Goal: Transaction & Acquisition: Purchase product/service

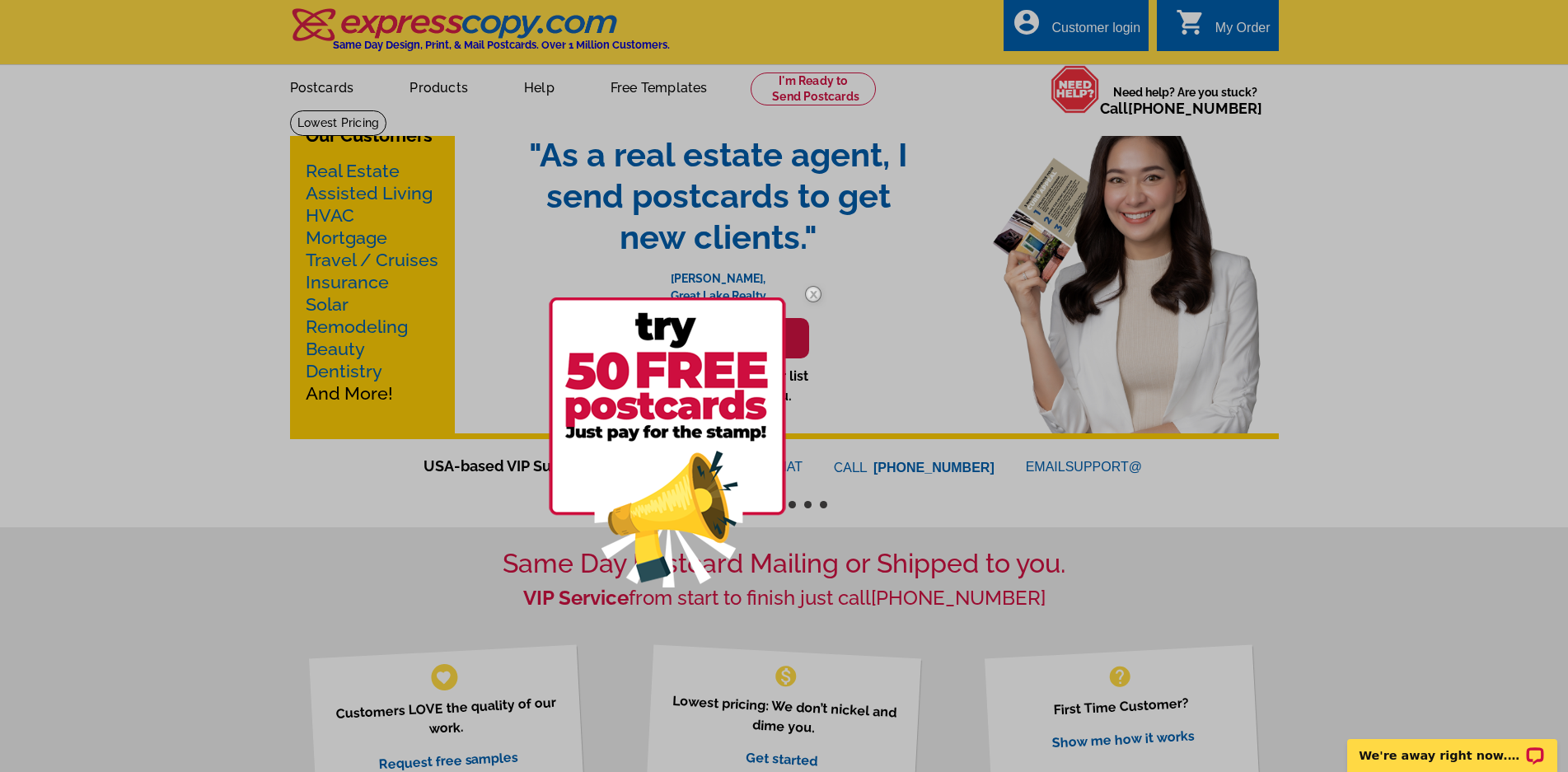
click at [810, 292] on img at bounding box center [813, 294] width 48 height 48
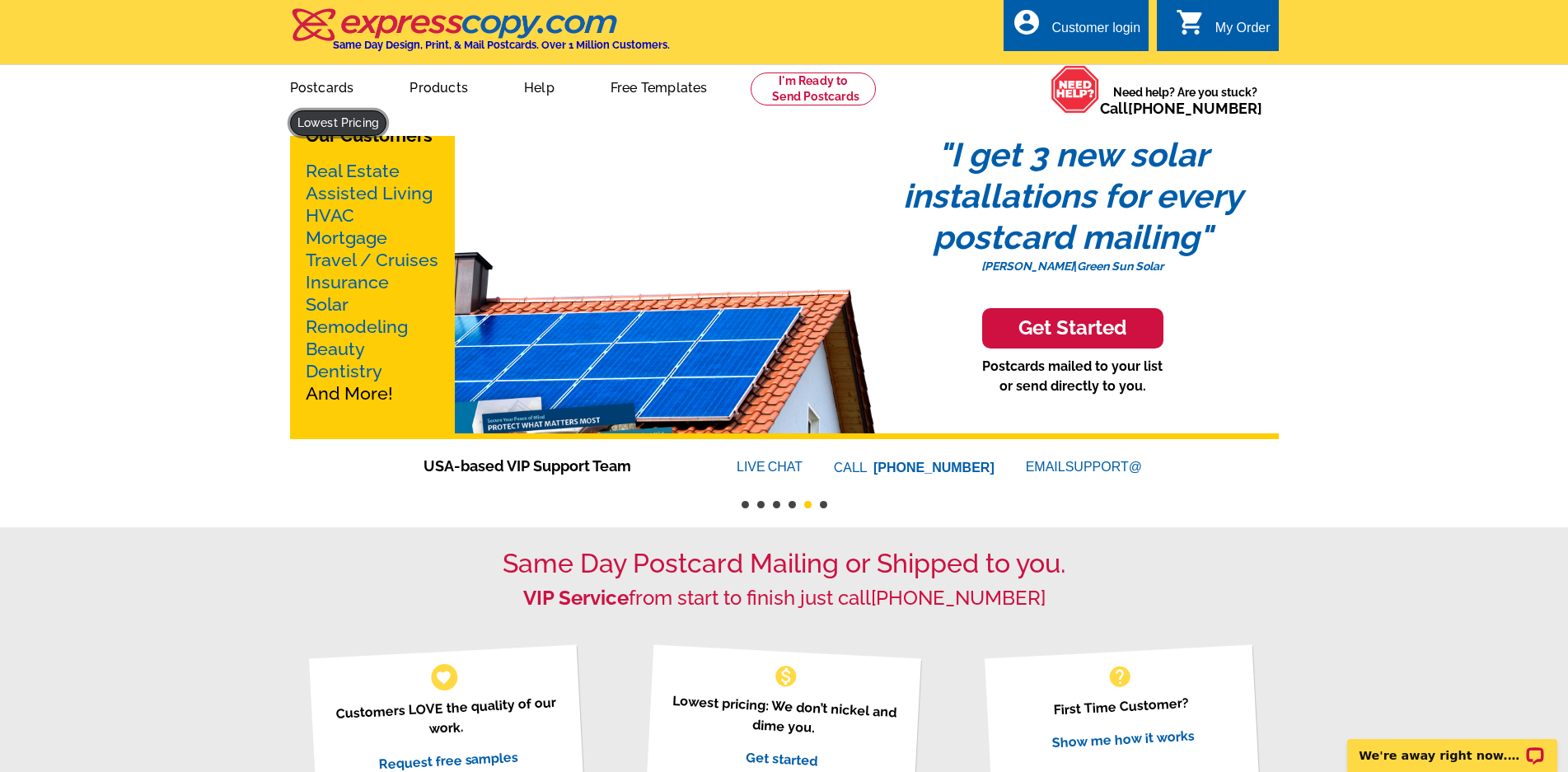
click at [387, 110] on link at bounding box center [338, 123] width 97 height 26
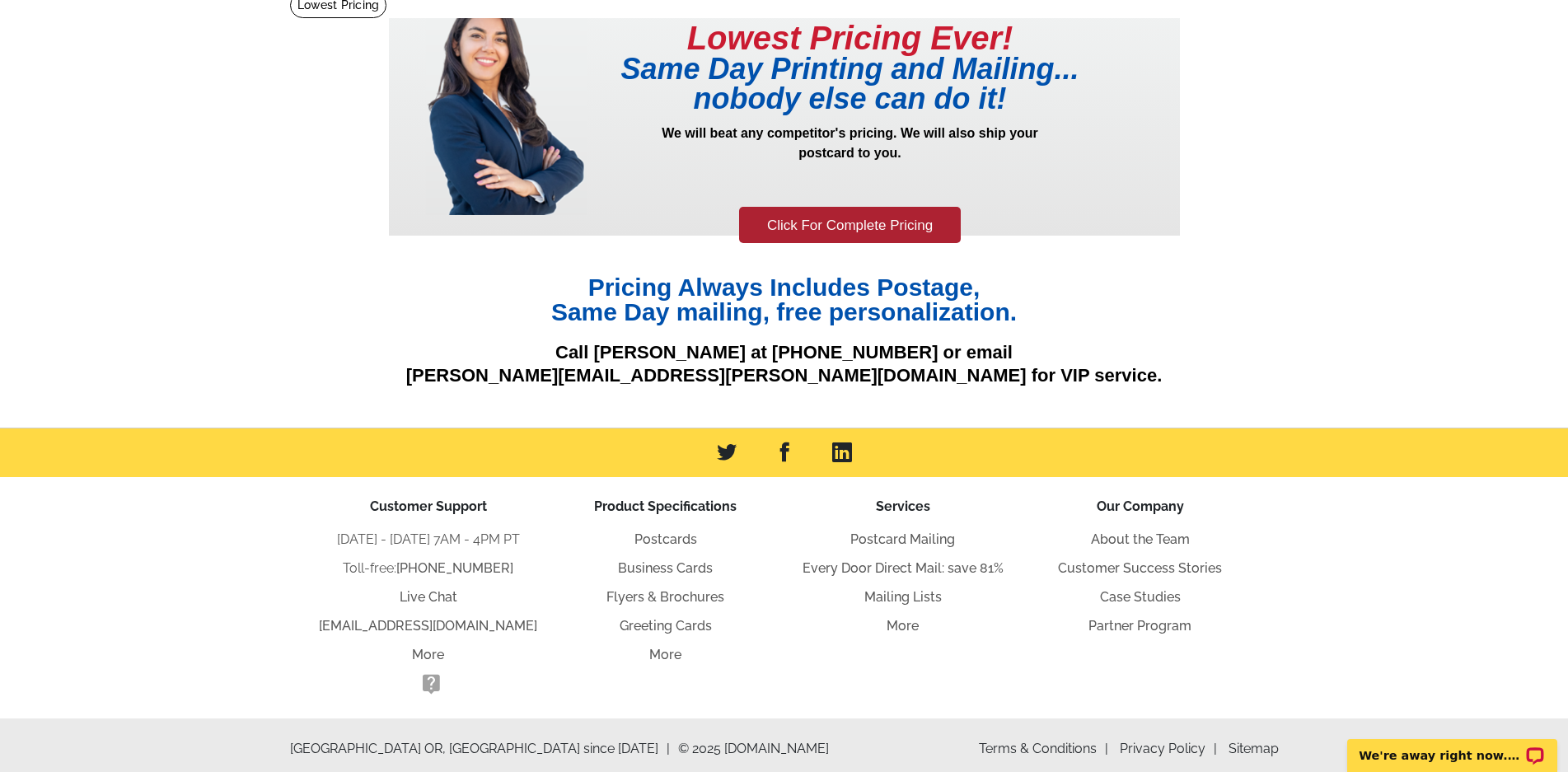
scroll to position [127, 0]
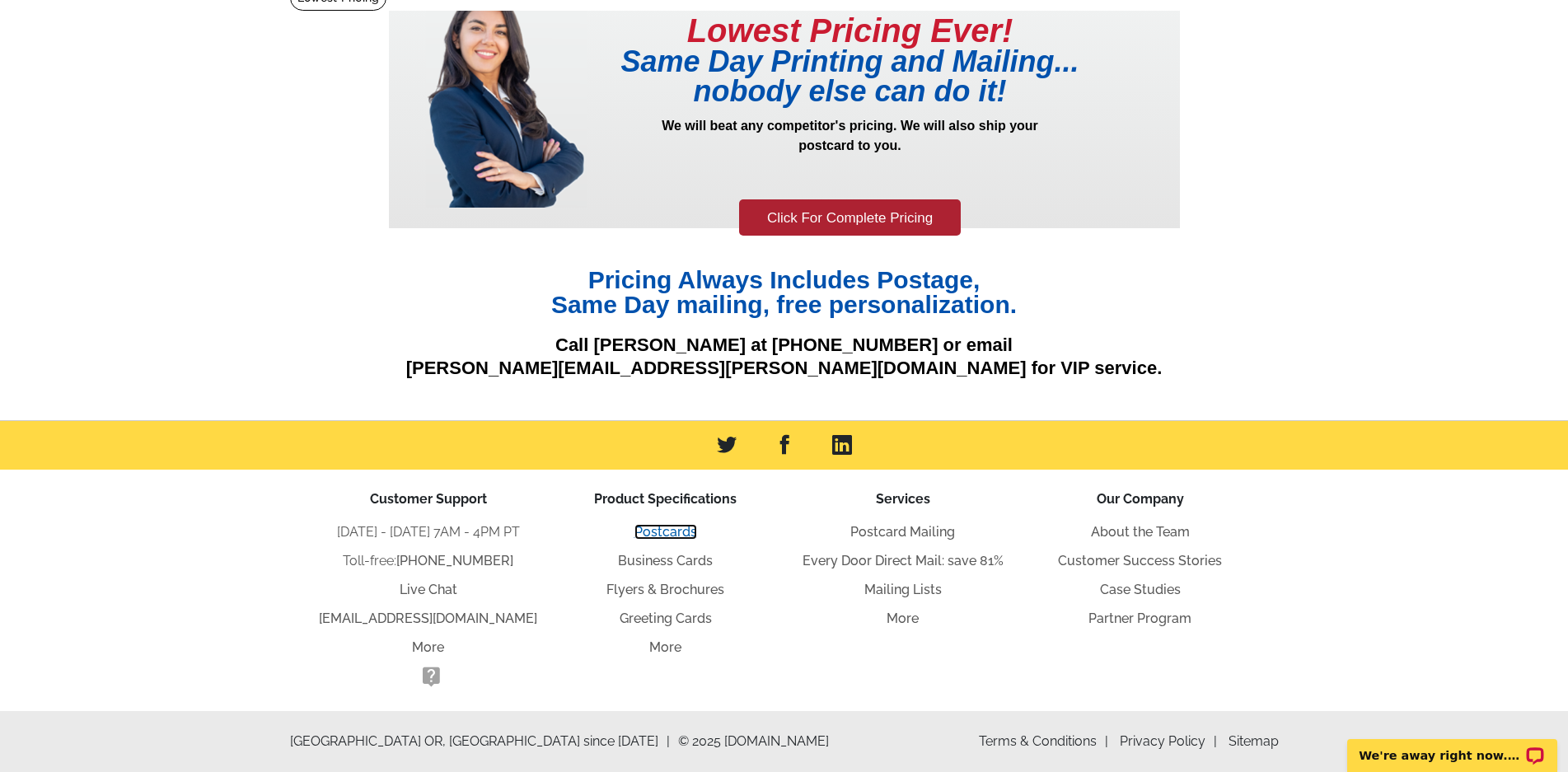
click at [661, 536] on link "Postcards" at bounding box center [666, 532] width 63 height 16
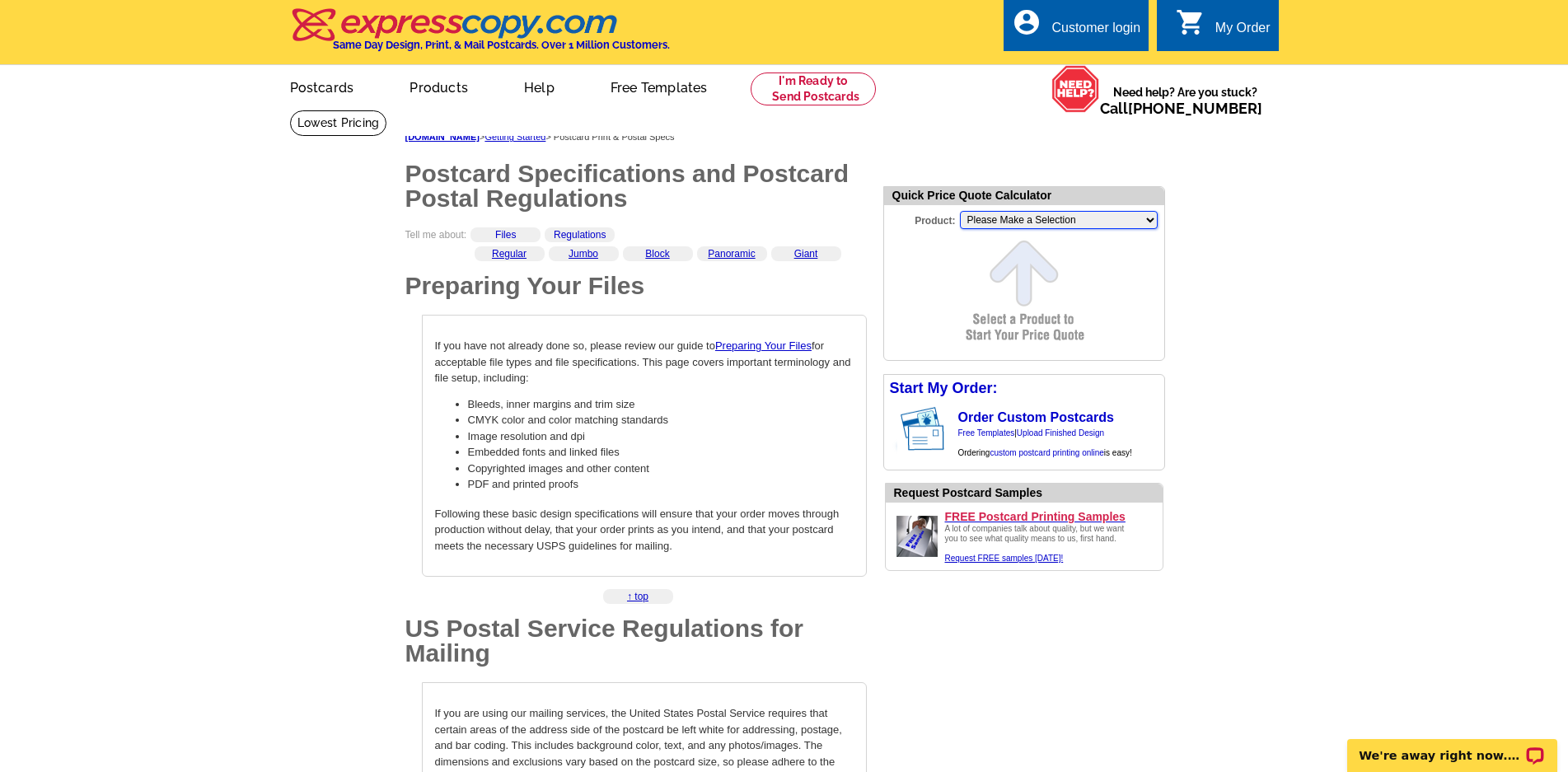
click at [1148, 223] on select "Please Make a Selection Jumbo Postcard (5.5" x 8.5") Regular Postcard (4.25" x …" at bounding box center [1058, 220] width 197 height 18
select select "14"
click at [960, 213] on select "Please Make a Selection Jumbo Postcard (5.5" x 8.5") Regular Postcard (4.25" x …" at bounding box center [1058, 220] width 197 height 18
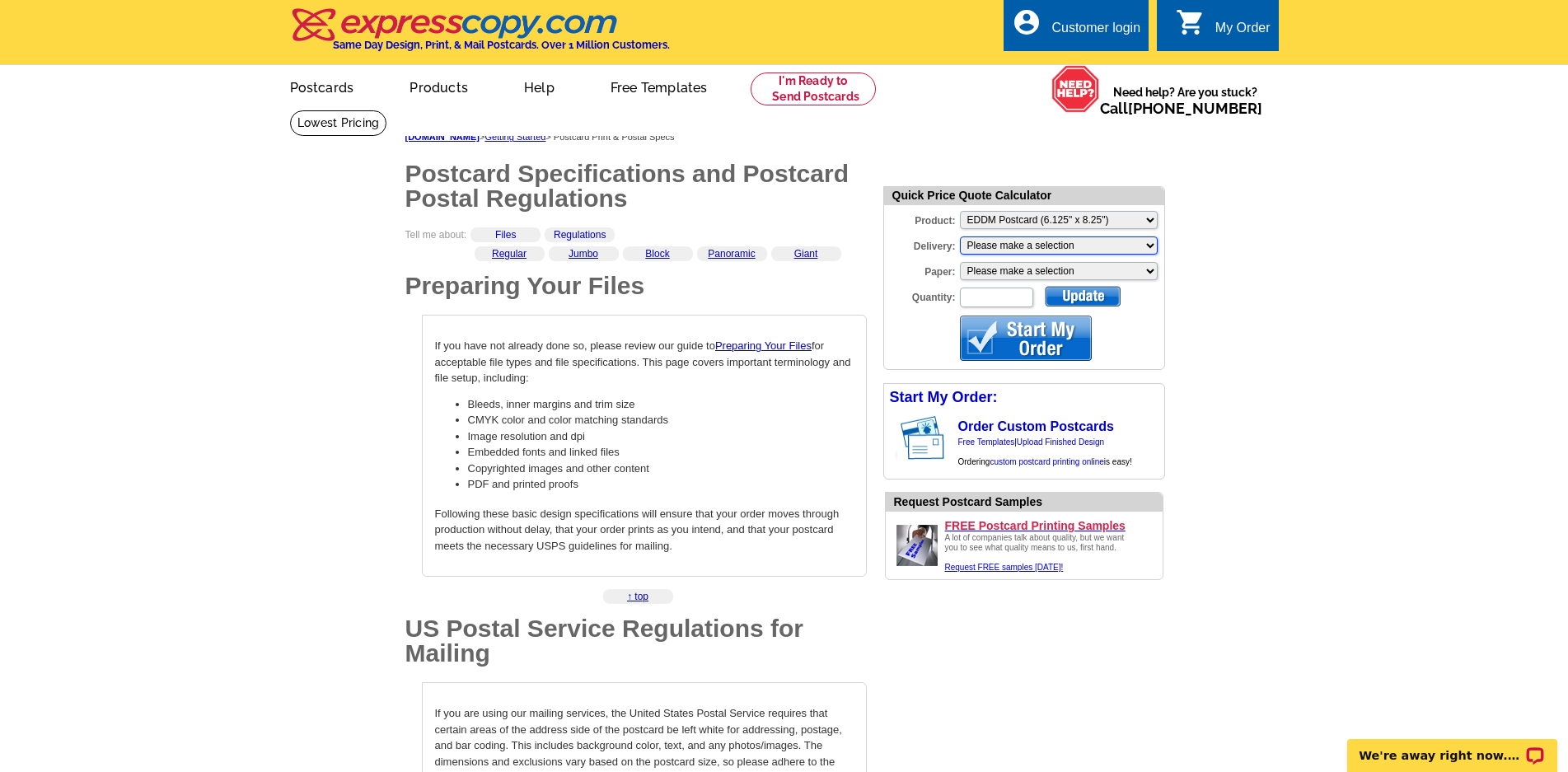
click at [1151, 248] on select "Please make a selection Print + Address+USPS First Class Print-Only+Shipped To …" at bounding box center [1058, 246] width 197 height 18
select select "3"
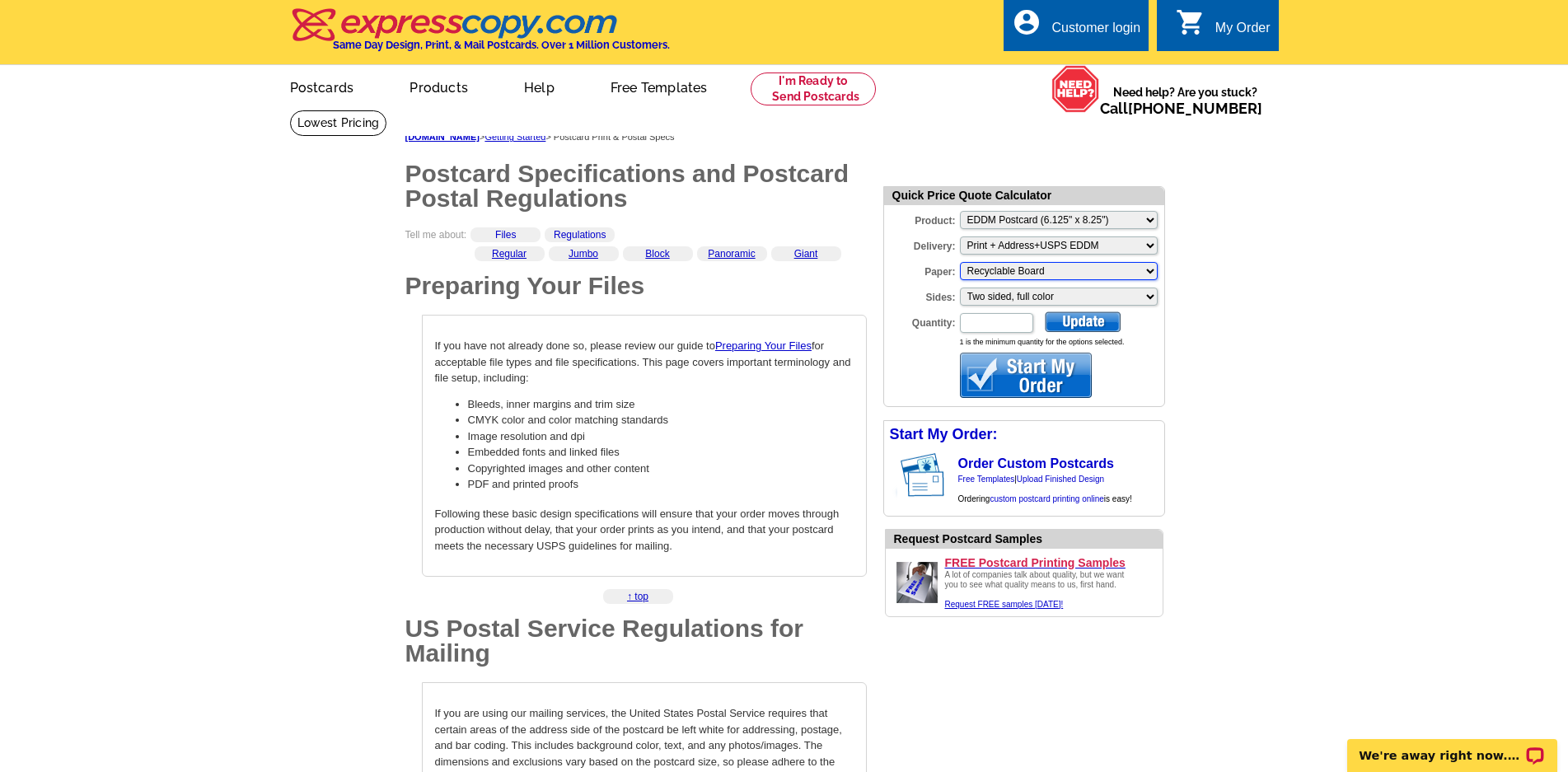
click at [1151, 273] on select "Please make a selection Recyclable Board" at bounding box center [1058, 271] width 197 height 18
click at [1150, 297] on select "Please make a selection Two sided, full color" at bounding box center [1058, 297] width 197 height 18
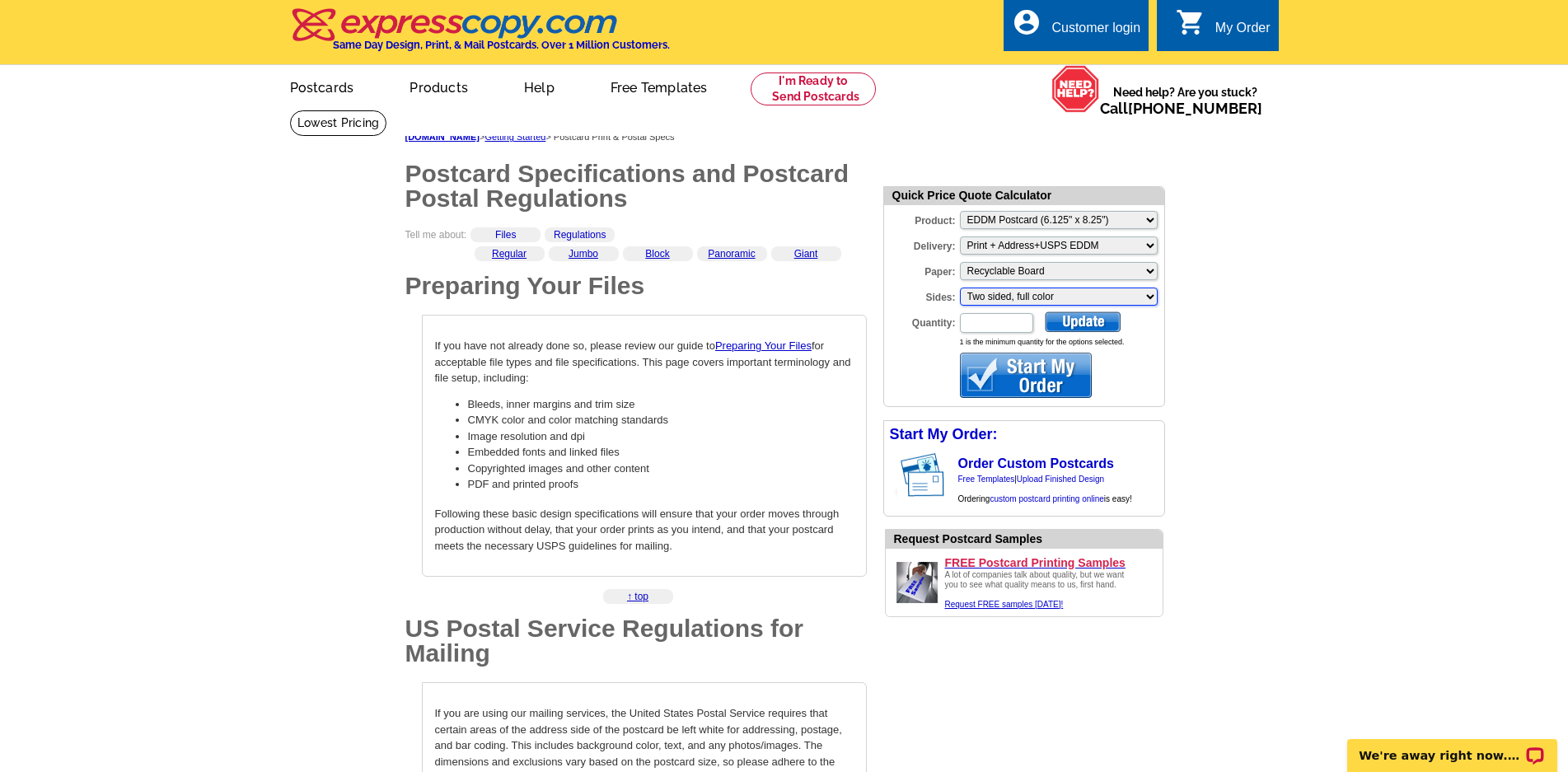
click at [1150, 297] on select "Please make a selection Two sided, full color" at bounding box center [1058, 297] width 197 height 18
click at [987, 326] on input "Quantity:" at bounding box center [997, 323] width 74 height 20
type input "1000"
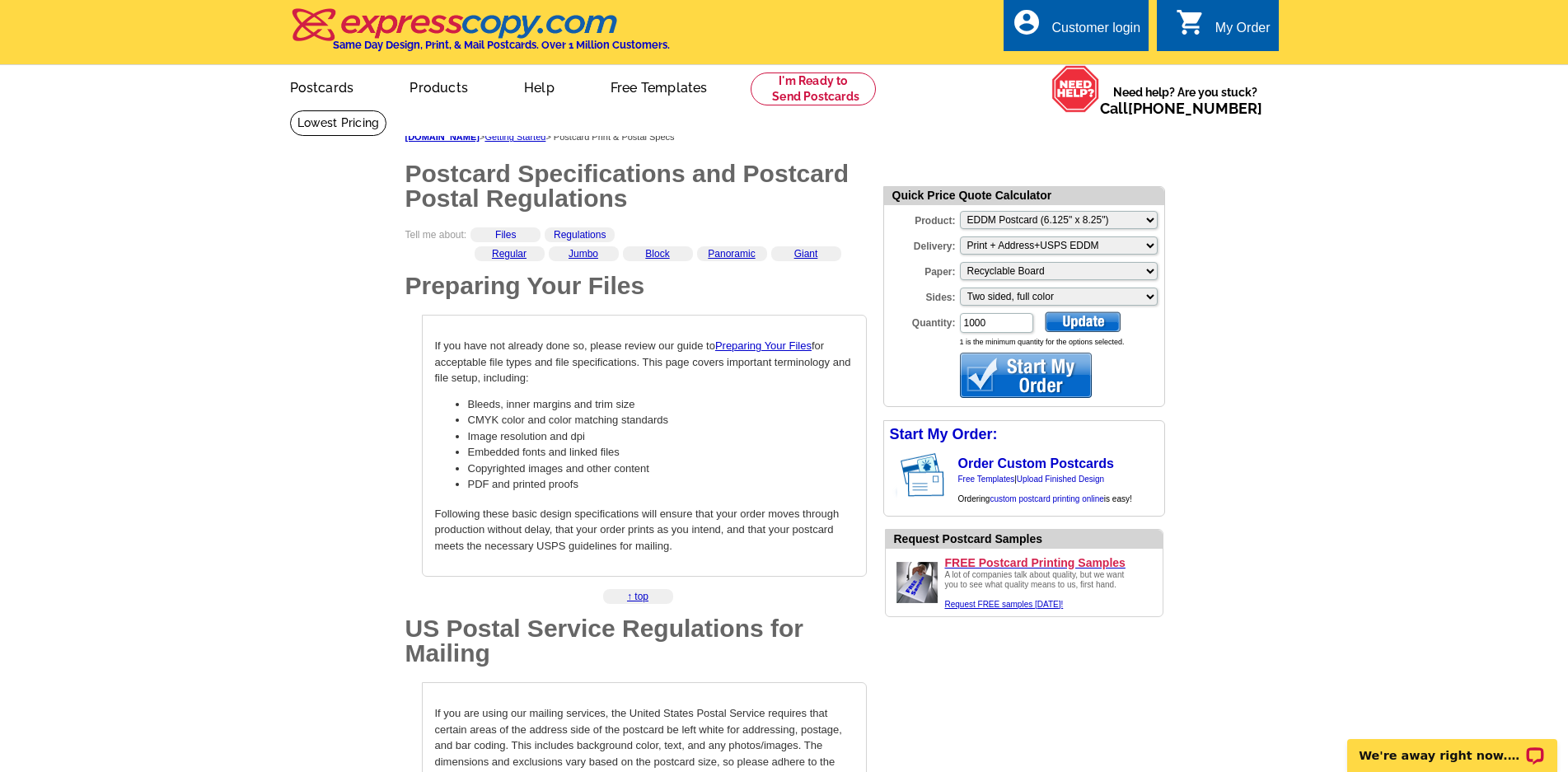
click at [993, 371] on div at bounding box center [1026, 375] width 132 height 45
